Goal: Task Accomplishment & Management: Use online tool/utility

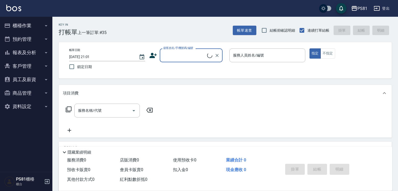
click at [43, 25] on button "櫃檯作業" at bounding box center [26, 26] width 48 height 14
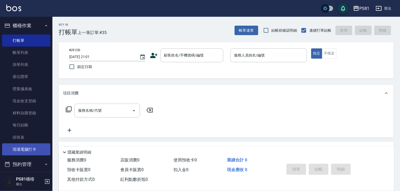
click at [31, 149] on link "現場電腦打卡" at bounding box center [26, 150] width 48 height 12
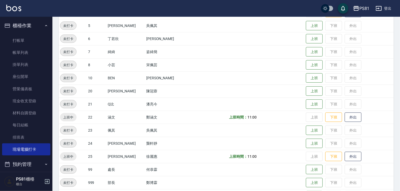
scroll to position [131, 0]
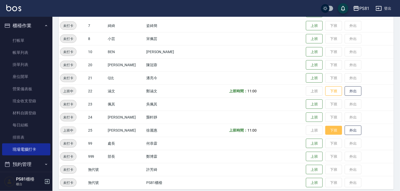
click at [326, 134] on button "下班" at bounding box center [333, 130] width 17 height 9
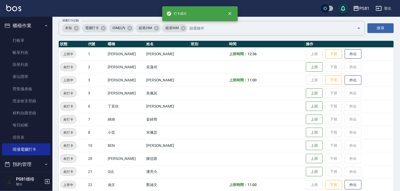
scroll to position [0, 0]
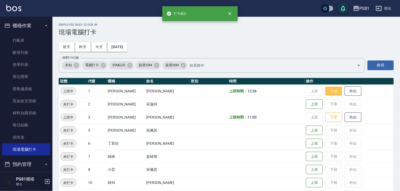
click at [325, 90] on button "下班" at bounding box center [333, 91] width 17 height 9
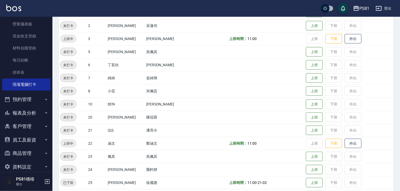
scroll to position [73, 0]
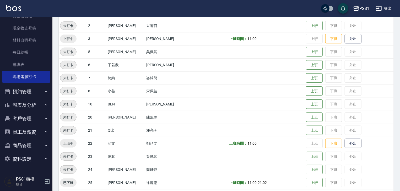
click at [35, 106] on button "報表及分析" at bounding box center [26, 106] width 48 height 14
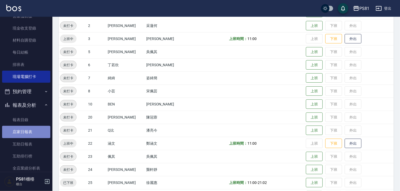
click at [32, 135] on link "店家日報表" at bounding box center [26, 132] width 48 height 12
